Goal: Task Accomplishment & Management: Use online tool/utility

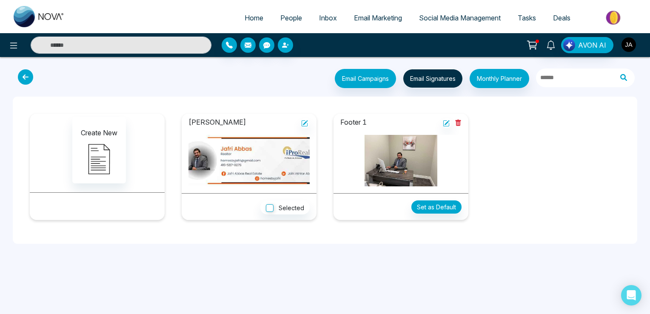
click at [629, 45] on img "button" at bounding box center [628, 44] width 14 height 14
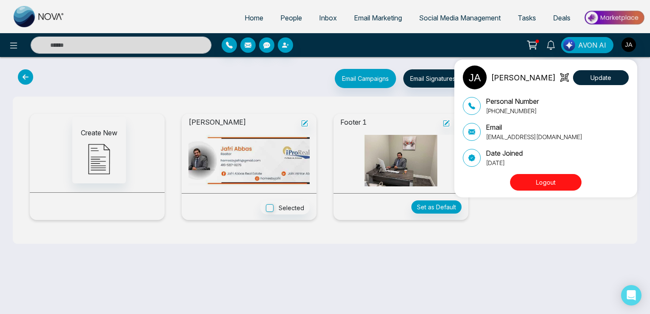
click at [560, 245] on div "[PERSON_NAME] Update Personal Number [PHONE_NUMBER] Email [EMAIL_ADDRESS][DOMAI…" at bounding box center [325, 157] width 650 height 314
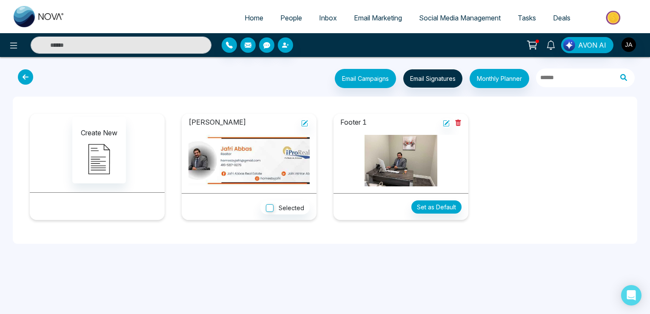
click at [249, 18] on span "Home" at bounding box center [253, 18] width 19 height 9
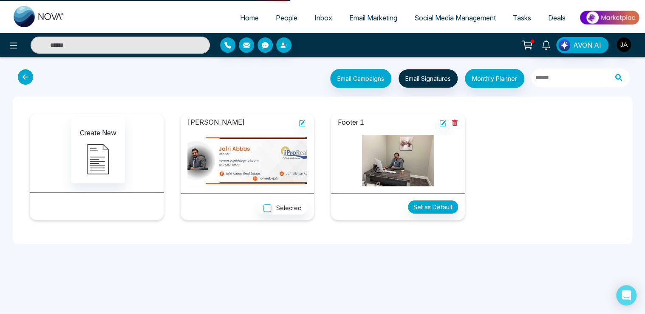
select select "*"
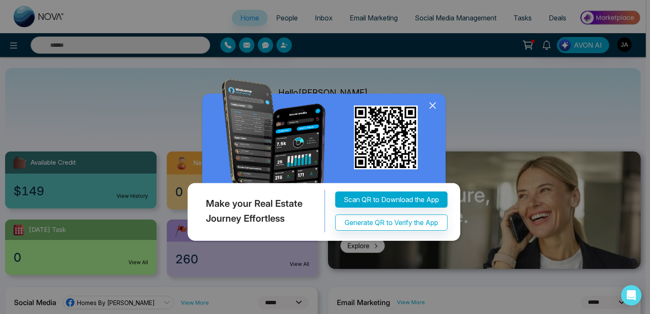
click at [432, 105] on icon at bounding box center [432, 106] width 6 height 6
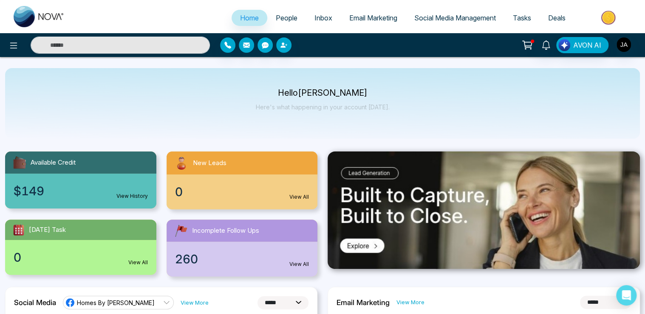
click at [525, 20] on span "Tasks" at bounding box center [522, 18] width 18 height 9
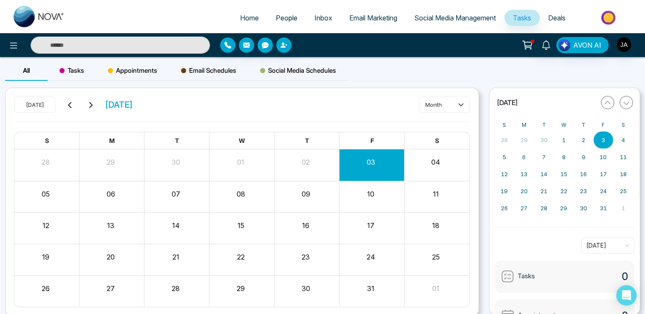
click at [556, 18] on span "Deals" at bounding box center [556, 18] width 17 height 9
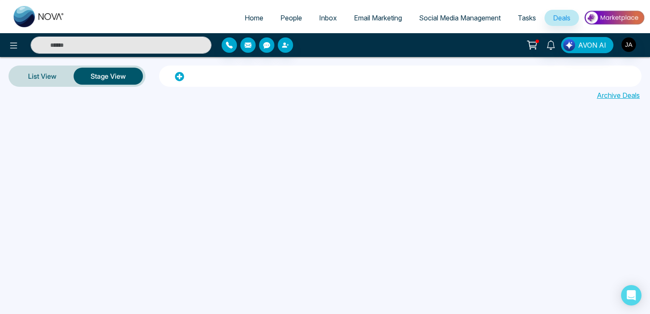
click at [445, 19] on span "Social Media Management" at bounding box center [460, 18] width 82 height 9
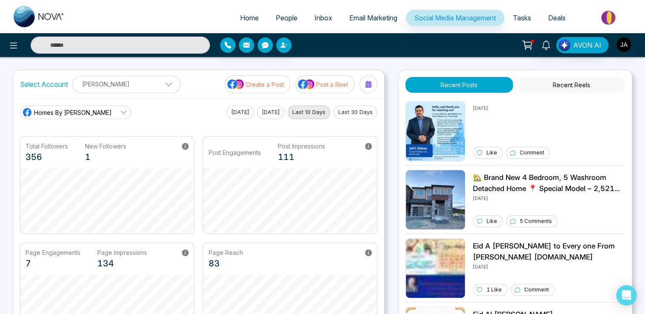
click at [243, 18] on span "Home" at bounding box center [249, 18] width 19 height 9
select select "*"
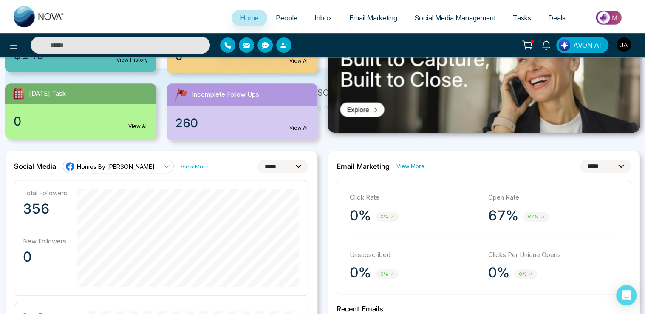
scroll to position [170, 0]
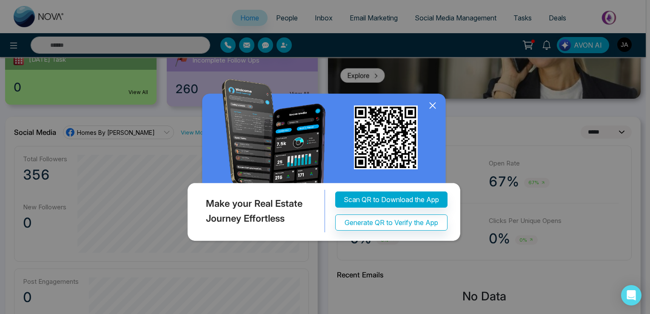
click at [433, 105] on icon at bounding box center [432, 106] width 6 height 6
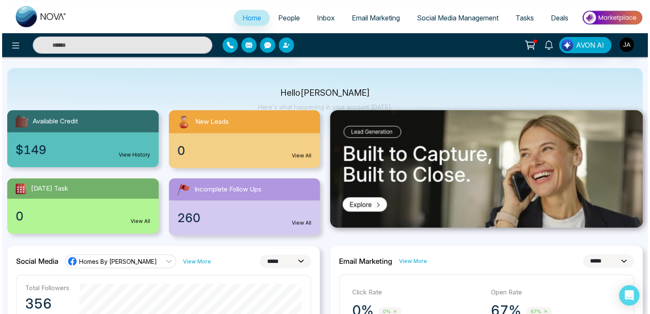
scroll to position [0, 0]
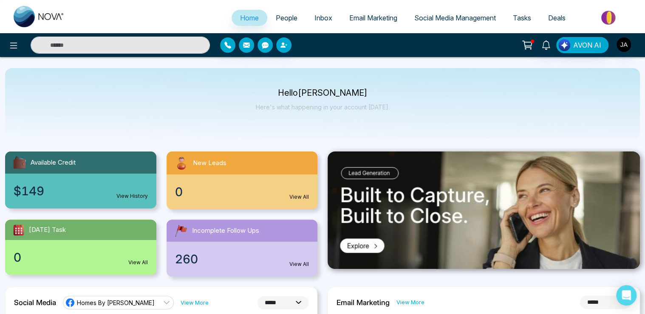
click at [519, 19] on span "Tasks" at bounding box center [522, 18] width 18 height 9
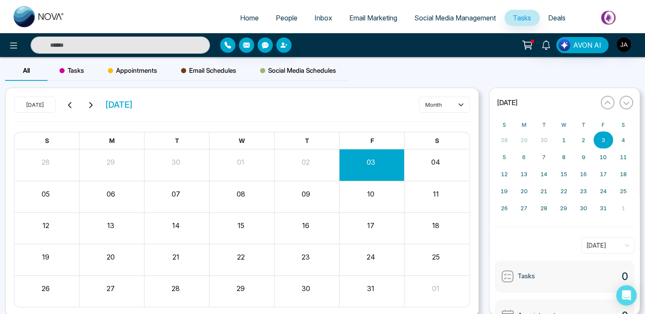
click at [559, 16] on span "Deals" at bounding box center [556, 18] width 17 height 9
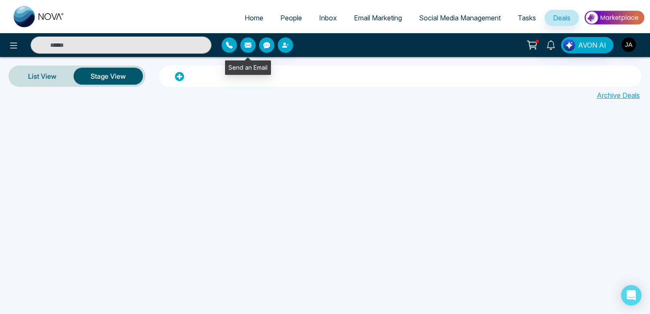
click at [247, 45] on icon "button" at bounding box center [247, 45] width 7 height 7
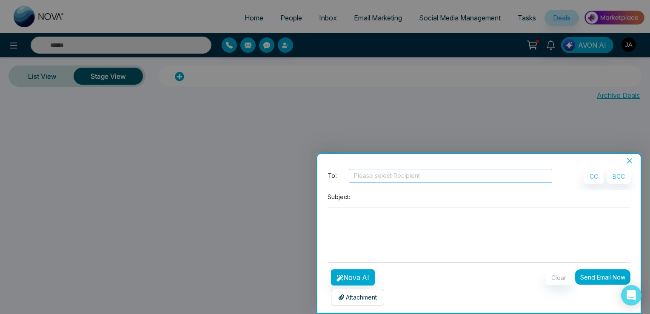
click at [377, 177] on div at bounding box center [450, 175] width 199 height 10
click at [629, 159] on icon "close" at bounding box center [629, 160] width 7 height 7
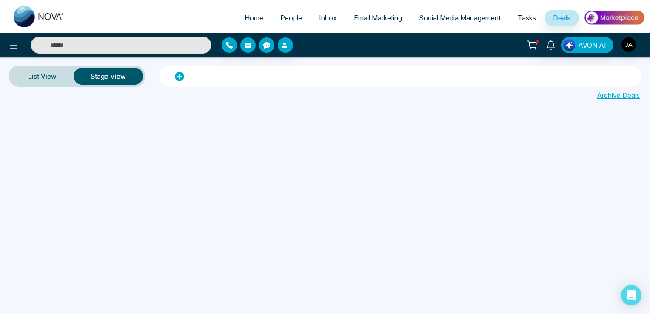
click at [324, 19] on span "Inbox" at bounding box center [328, 18] width 18 height 9
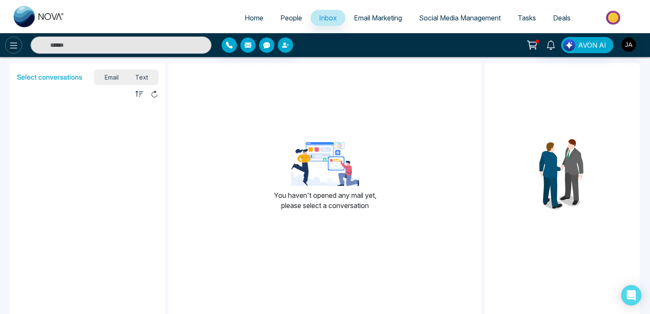
click at [12, 44] on icon at bounding box center [14, 45] width 10 height 10
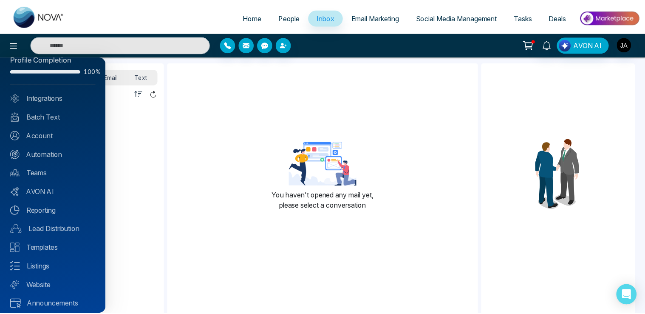
scroll to position [20, 0]
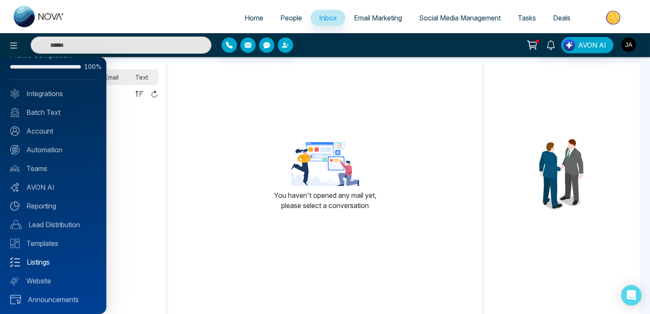
click at [33, 261] on link "Listings" at bounding box center [53, 262] width 86 height 10
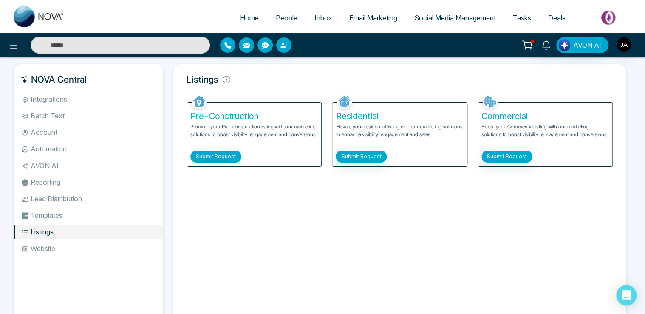
click at [213, 156] on button "Submit Request" at bounding box center [215, 157] width 51 height 12
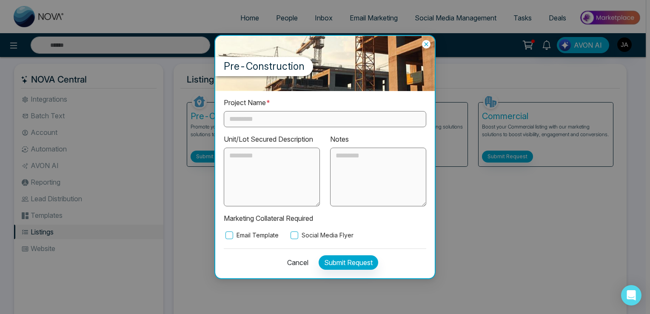
click at [241, 119] on input "text" at bounding box center [325, 119] width 202 height 16
click at [240, 118] on input "text" at bounding box center [325, 119] width 202 height 16
type input "*******"
drag, startPoint x: 240, startPoint y: 121, endPoint x: 205, endPoint y: 122, distance: 35.7
click at [205, 122] on div "Pre-Construction Project Name * ******* Unit/Lot Secured Description Notes Mark…" at bounding box center [325, 157] width 650 height 314
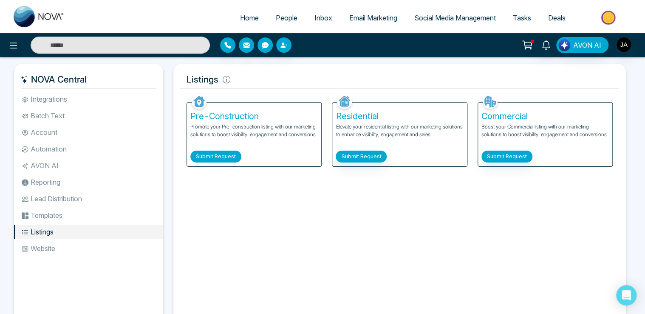
click at [213, 155] on button "Submit Request" at bounding box center [215, 157] width 51 height 12
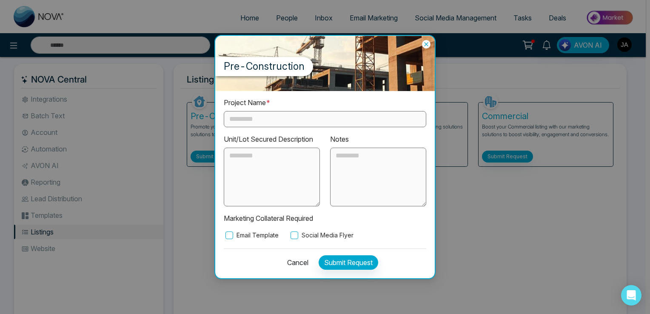
click at [245, 116] on input "text" at bounding box center [325, 119] width 202 height 16
type input "**********"
click at [239, 157] on textarea at bounding box center [272, 177] width 96 height 59
click at [234, 154] on textarea at bounding box center [272, 177] width 96 height 59
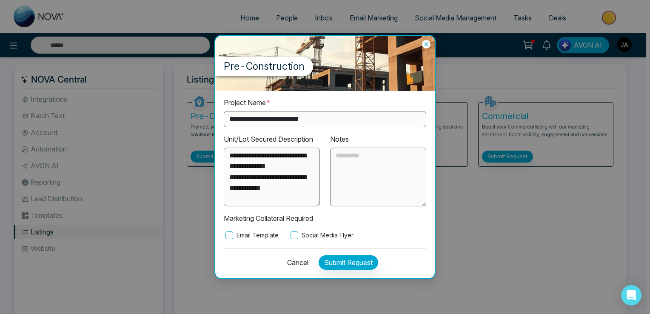
type textarea "**********"
drag, startPoint x: 228, startPoint y: 157, endPoint x: 297, endPoint y: 202, distance: 82.1
click at [297, 202] on textarea "**********" at bounding box center [272, 177] width 96 height 59
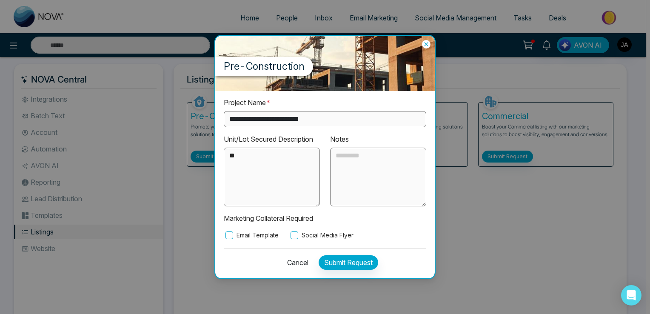
click at [337, 158] on textarea at bounding box center [378, 177] width 96 height 59
paste textarea "**********"
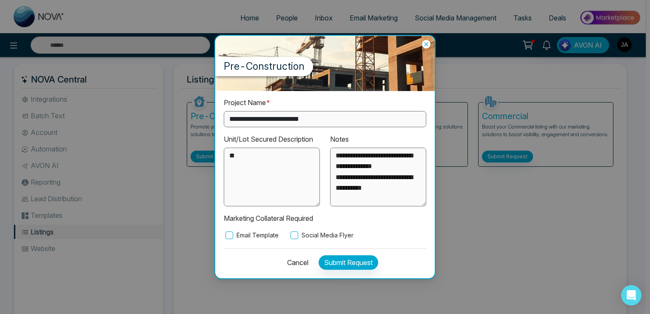
type textarea "**********"
click at [227, 155] on textarea at bounding box center [272, 177] width 96 height 59
type textarea "*"
type textarea "**********"
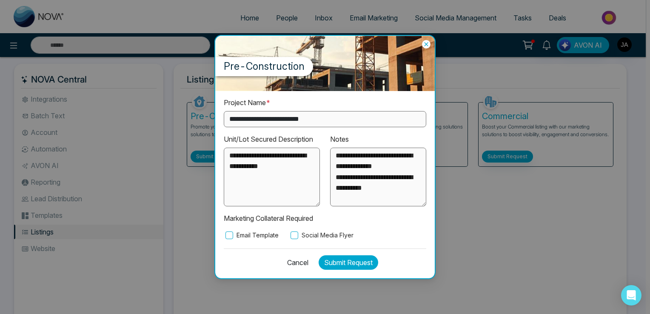
click at [345, 263] on button "Submit Request" at bounding box center [348, 262] width 60 height 14
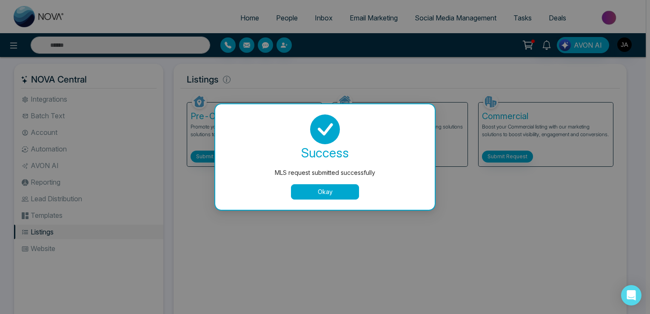
click at [326, 192] on button "Okay" at bounding box center [325, 191] width 68 height 15
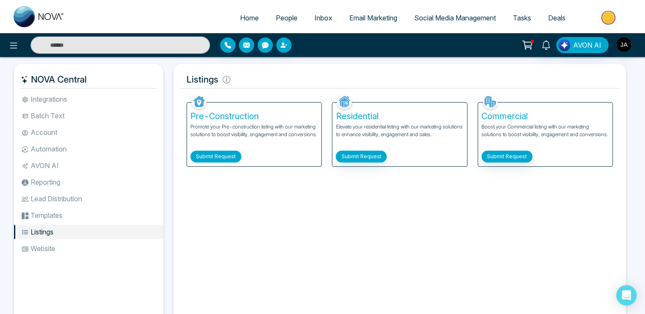
click at [215, 156] on button "Submit Request" at bounding box center [215, 157] width 51 height 12
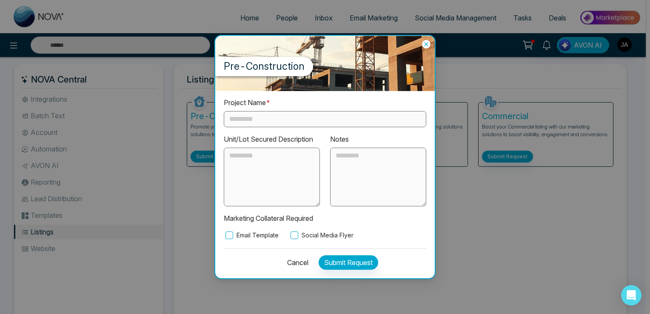
click at [244, 120] on input "text" at bounding box center [325, 119] width 202 height 16
click at [238, 119] on input "text" at bounding box center [325, 119] width 202 height 16
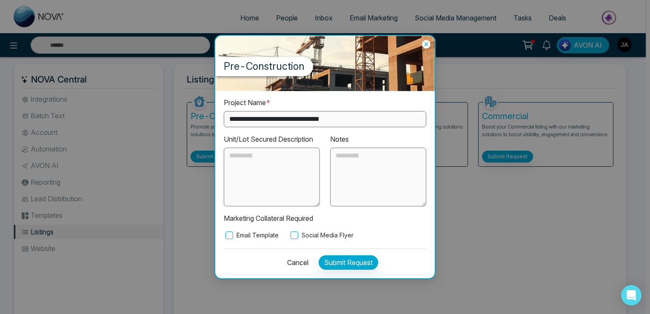
type input "**********"
click at [347, 263] on button "Submit Request" at bounding box center [348, 262] width 60 height 14
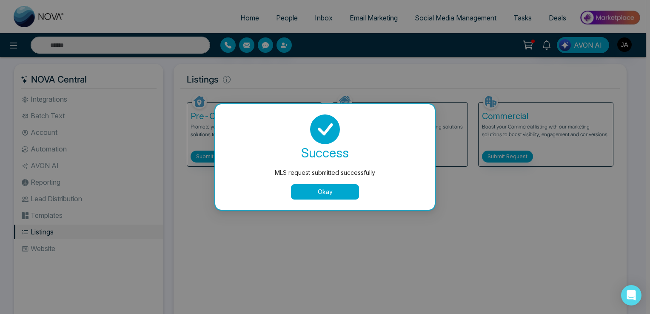
click at [322, 190] on button "Okay" at bounding box center [325, 191] width 68 height 15
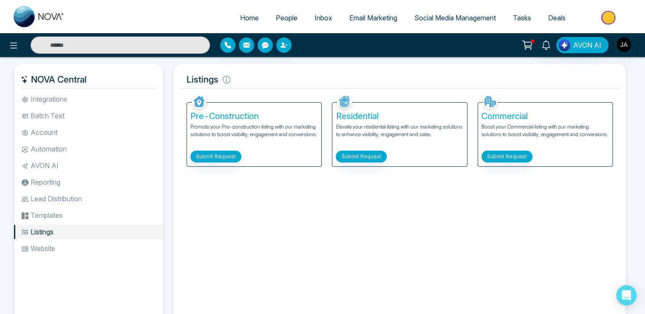
click at [43, 164] on li "AVON AI" at bounding box center [88, 165] width 149 height 14
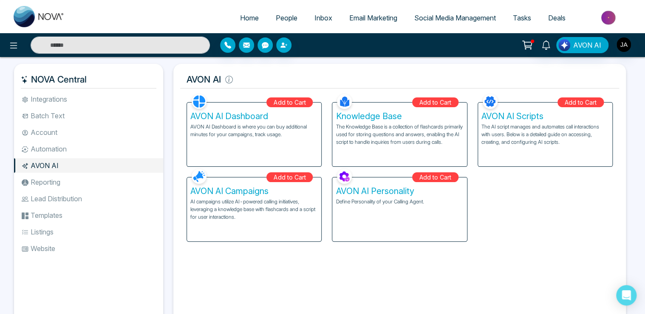
click at [42, 182] on li "Reporting" at bounding box center [88, 182] width 149 height 14
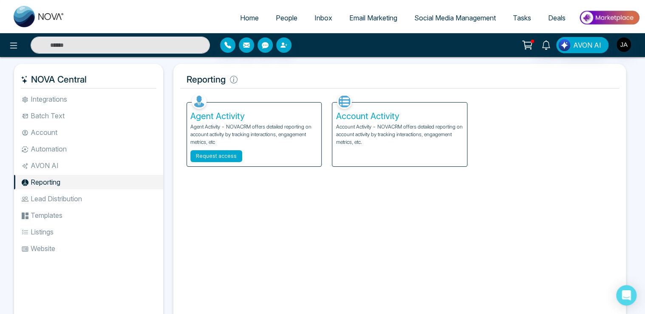
click at [217, 154] on button "Request access" at bounding box center [216, 156] width 52 height 12
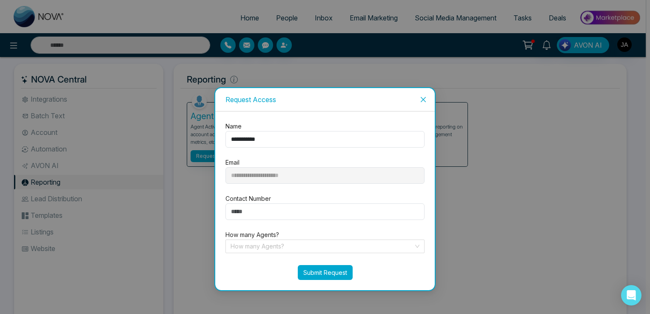
drag, startPoint x: 338, startPoint y: 270, endPoint x: 436, endPoint y: 292, distance: 101.1
click at [406, 304] on div "**********" at bounding box center [325, 157] width 650 height 314
click at [423, 100] on icon "close" at bounding box center [423, 99] width 7 height 7
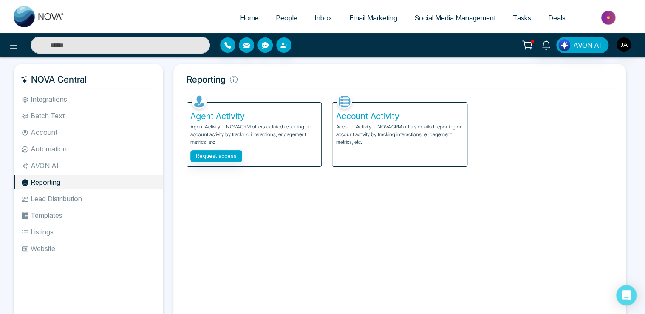
click at [376, 114] on h5 "Account Activity" at bounding box center [400, 116] width 128 height 10
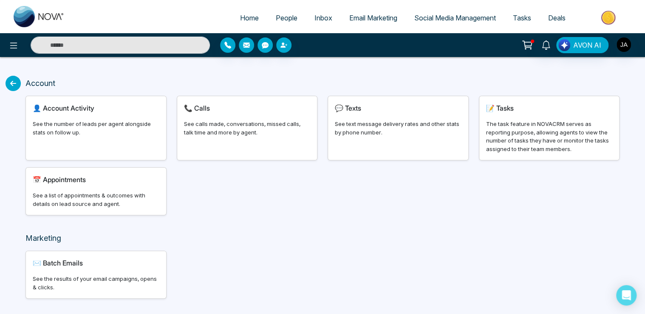
click at [12, 82] on icon at bounding box center [13, 83] width 15 height 15
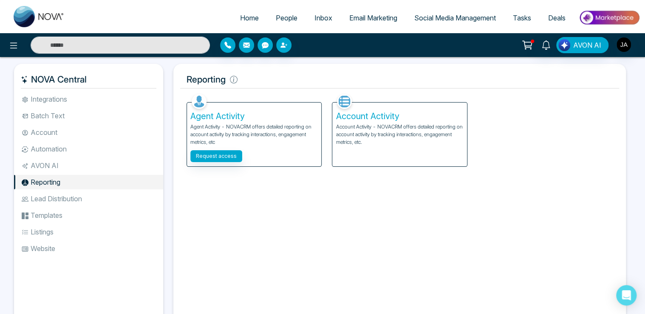
click at [48, 199] on li "Lead Distribution" at bounding box center [88, 198] width 149 height 14
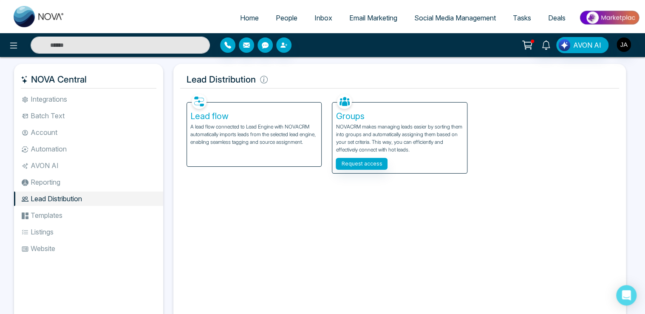
click at [41, 214] on li "Templates" at bounding box center [88, 215] width 149 height 14
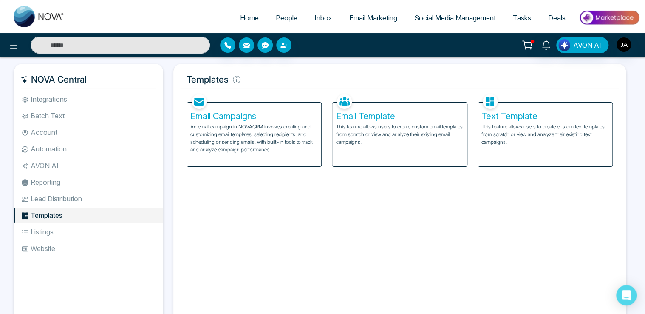
click at [41, 214] on li "Templates" at bounding box center [88, 215] width 149 height 14
click at [43, 233] on li "Listings" at bounding box center [88, 231] width 149 height 14
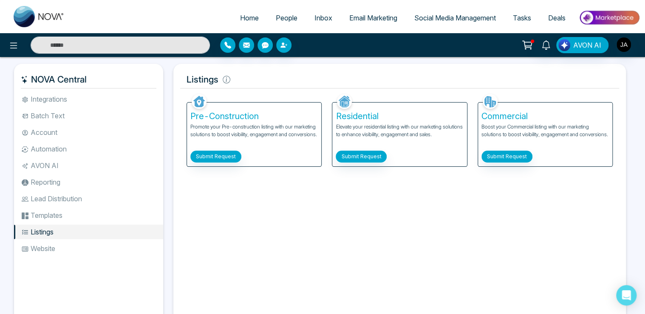
click at [41, 249] on li "Website" at bounding box center [88, 248] width 149 height 14
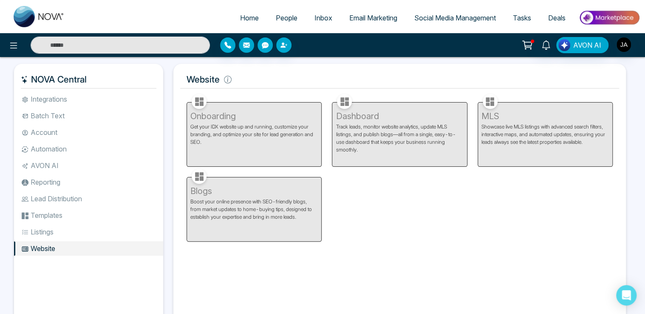
click at [52, 98] on li "Integrations" at bounding box center [88, 99] width 149 height 14
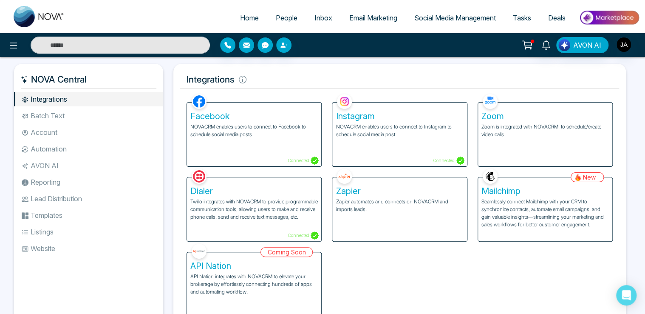
click at [549, 209] on p "Seamlessly connect Mailchimp with your CRM to synchronize contacts, automate em…" at bounding box center [546, 213] width 128 height 31
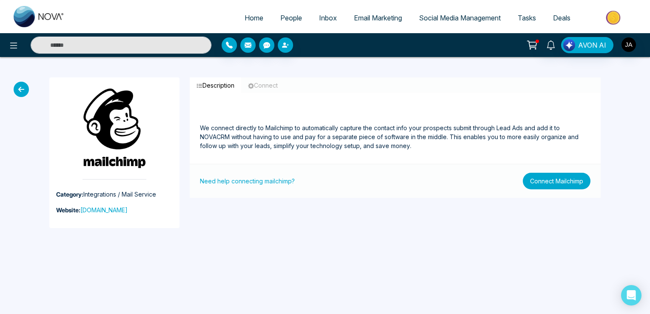
click at [549, 178] on button "Connect Mailchimp" at bounding box center [557, 181] width 68 height 17
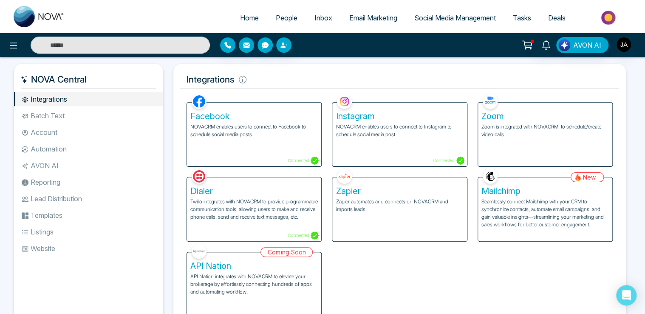
click at [213, 117] on h5 "Facebook" at bounding box center [254, 116] width 128 height 10
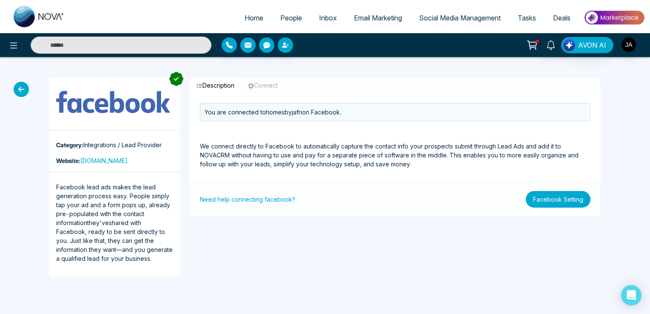
click at [564, 199] on button "Facebook Setting" at bounding box center [557, 199] width 65 height 17
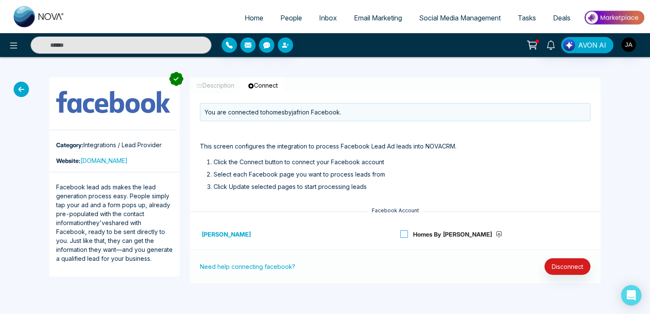
click at [403, 234] on span at bounding box center [404, 234] width 8 height 8
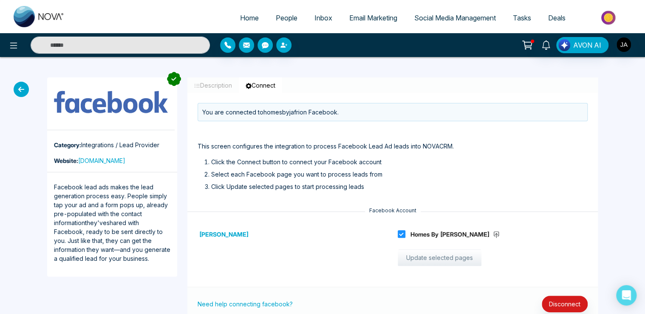
click at [420, 259] on button "Update selected pages" at bounding box center [440, 257] width 84 height 17
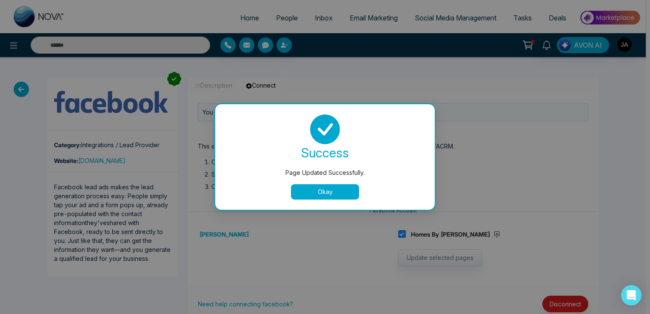
click at [352, 191] on button "Okay" at bounding box center [325, 191] width 68 height 15
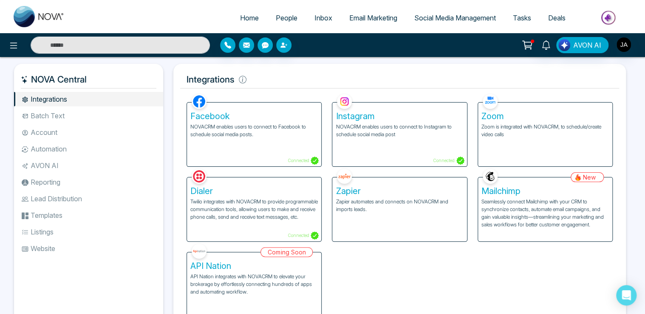
click at [361, 118] on h5 "Instagram" at bounding box center [400, 116] width 128 height 10
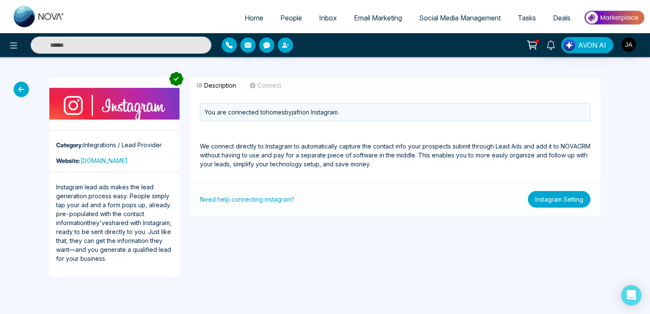
click at [565, 200] on button "Instagram Setting" at bounding box center [559, 199] width 62 height 17
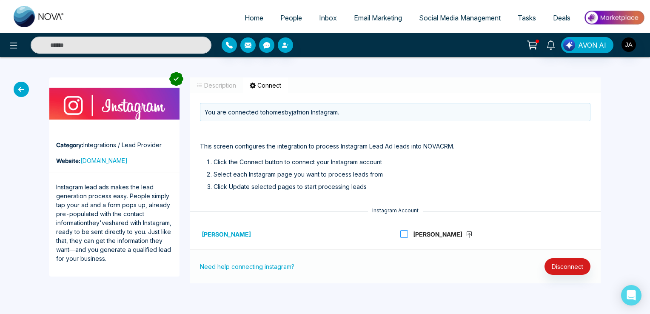
click at [401, 233] on span at bounding box center [404, 234] width 8 height 8
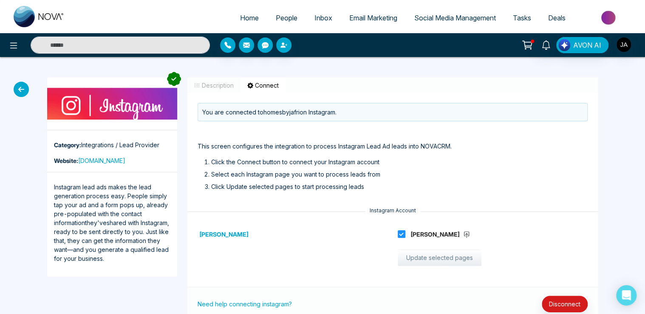
click at [455, 259] on button "Update selected pages" at bounding box center [440, 257] width 84 height 17
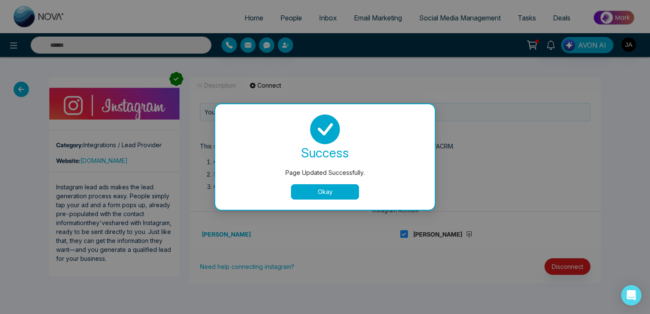
click at [317, 186] on button "Okay" at bounding box center [325, 191] width 68 height 15
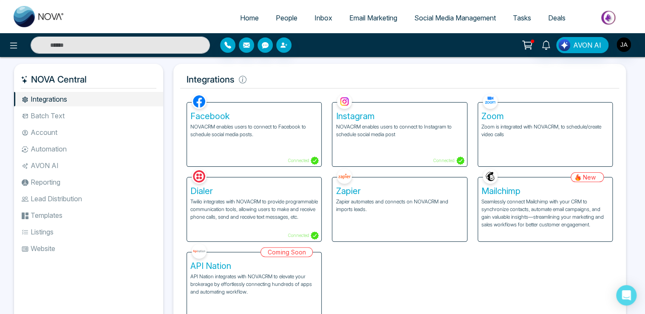
click at [318, 17] on span "Inbox" at bounding box center [324, 18] width 18 height 9
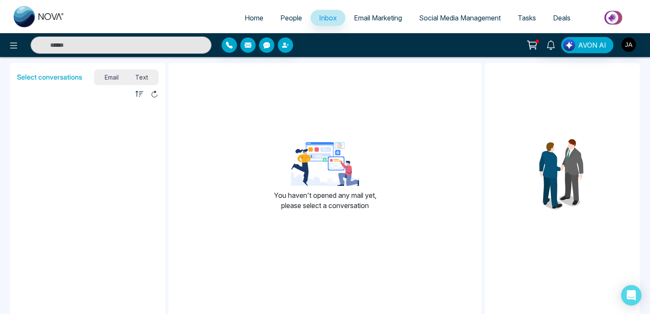
click at [114, 77] on span "Email" at bounding box center [111, 76] width 31 height 11
click at [142, 78] on span "Text" at bounding box center [142, 76] width 30 height 11
click at [579, 45] on span "AVON AI" at bounding box center [592, 45] width 28 height 10
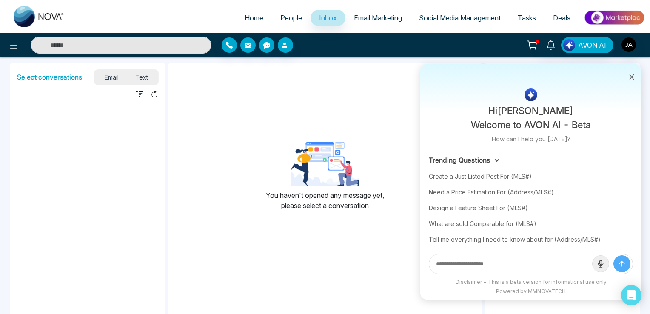
click at [464, 18] on span "Social Media Management" at bounding box center [460, 18] width 82 height 9
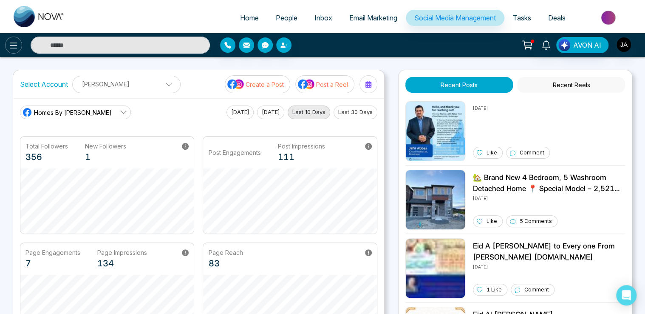
click at [12, 44] on icon at bounding box center [14, 45] width 10 height 10
